Goal: Information Seeking & Learning: Learn about a topic

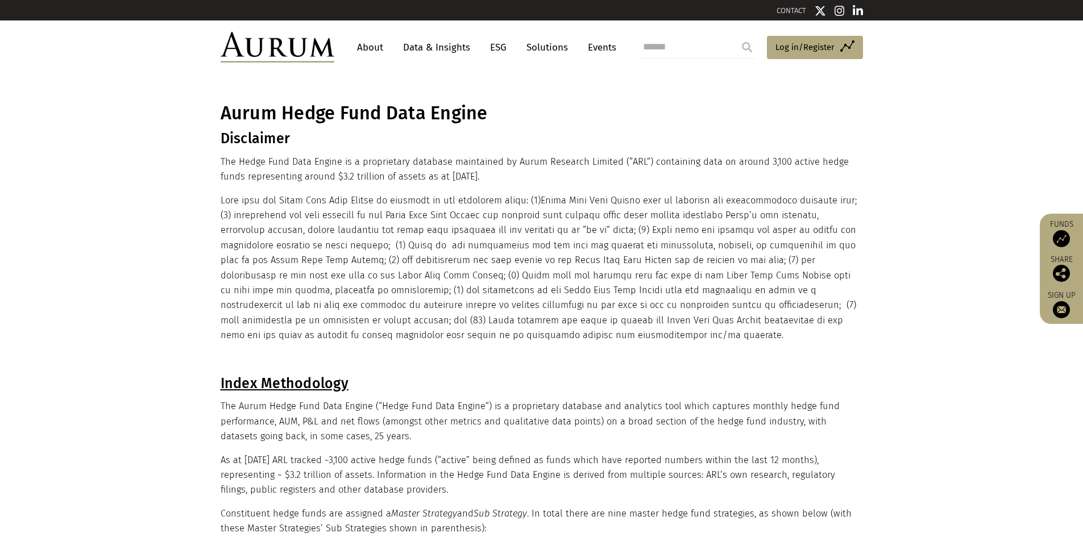
click at [440, 49] on link "Data & Insights" at bounding box center [437, 47] width 78 height 21
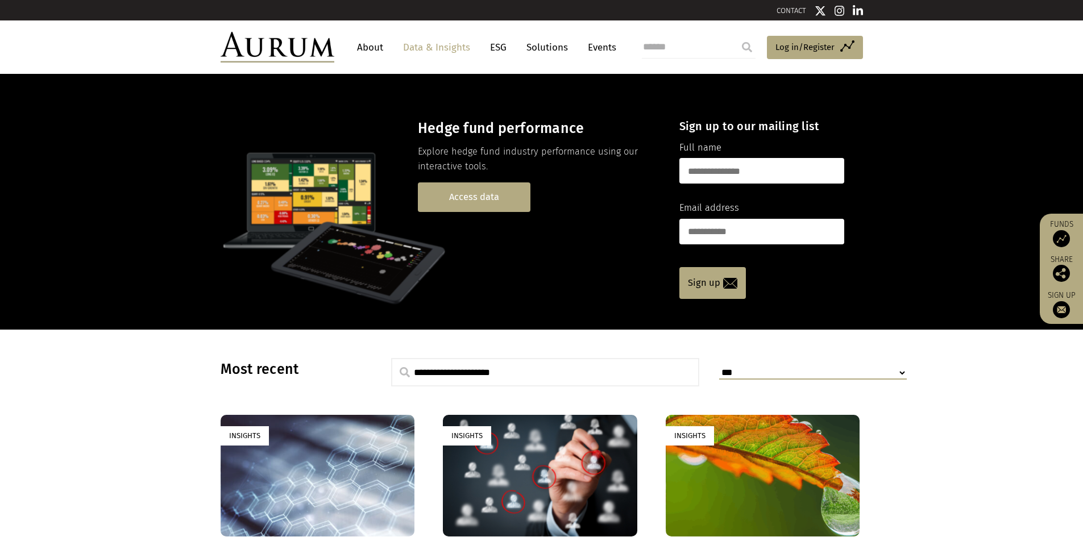
click at [480, 196] on link "Access data" at bounding box center [474, 197] width 113 height 29
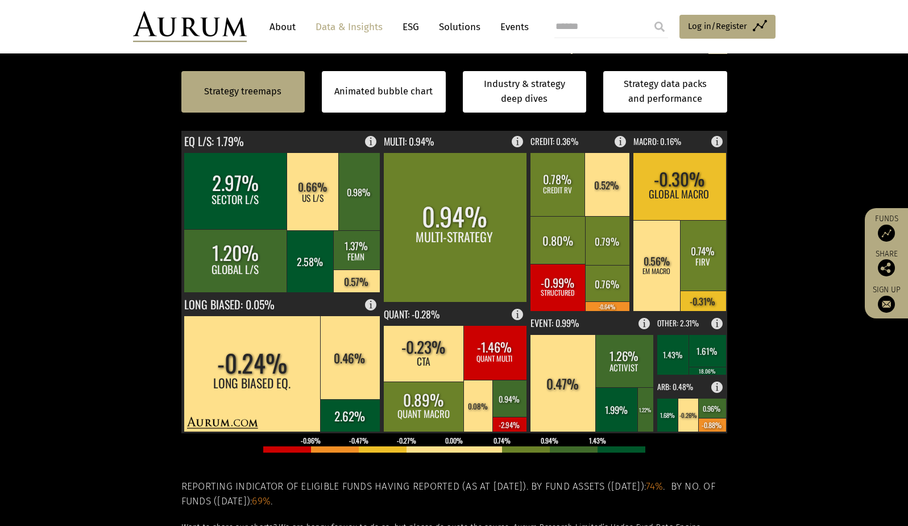
scroll to position [341, 0]
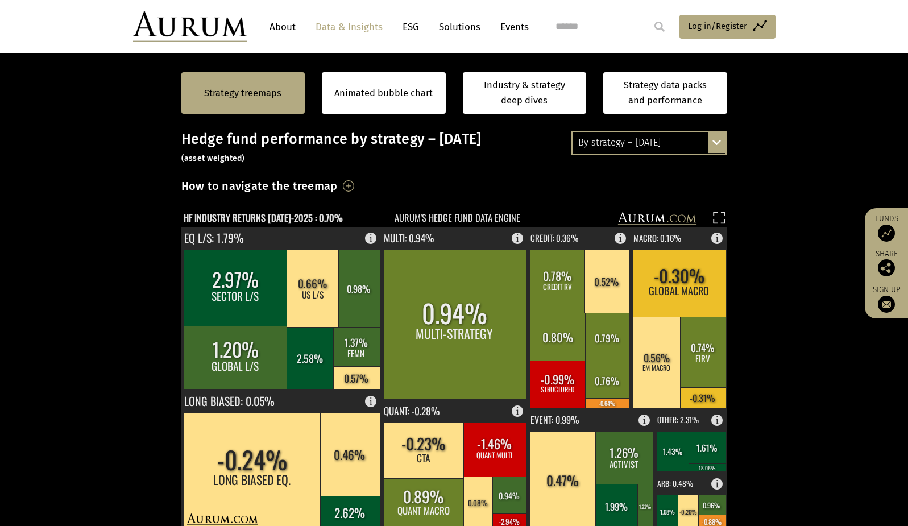
scroll to position [227, 0]
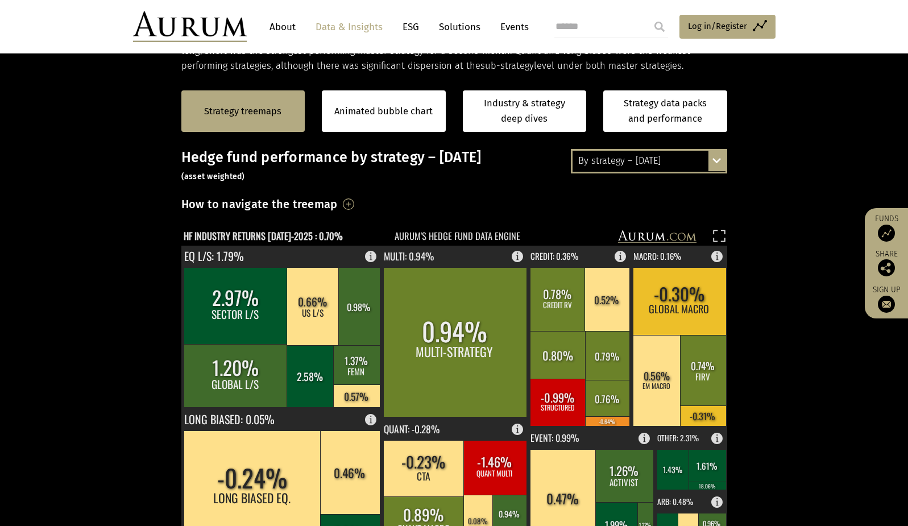
click at [714, 163] on div "By strategy – July 2025 By strategy – July 2025 By strategy – year to date 2016…" at bounding box center [649, 161] width 156 height 24
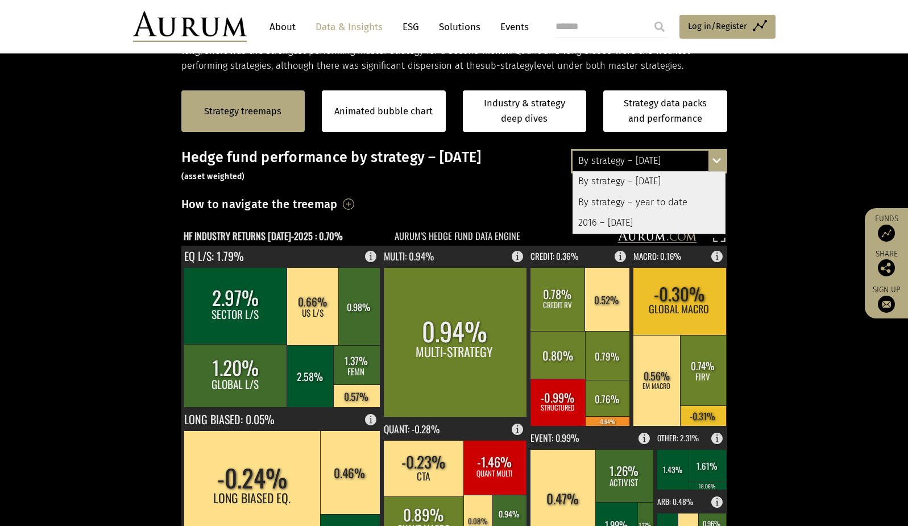
drag, startPoint x: 677, startPoint y: 222, endPoint x: 727, endPoint y: 193, distance: 57.8
click at [677, 221] on div "2016 – [DATE]" at bounding box center [649, 223] width 153 height 20
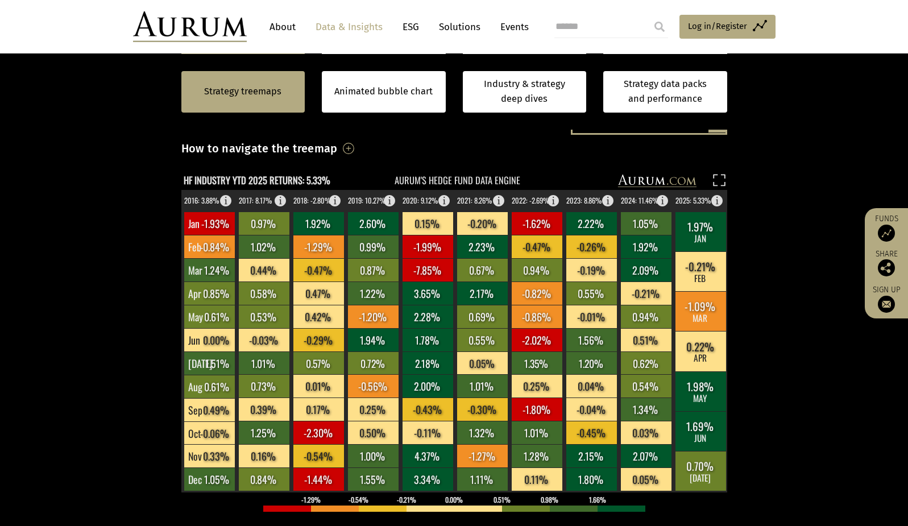
scroll to position [284, 0]
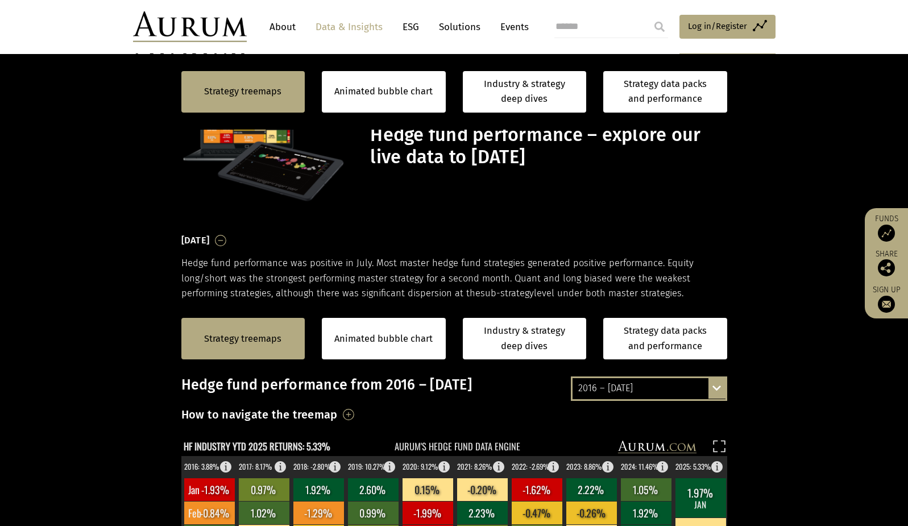
scroll to position [284, 0]
